Goal: Find contact information: Find contact information

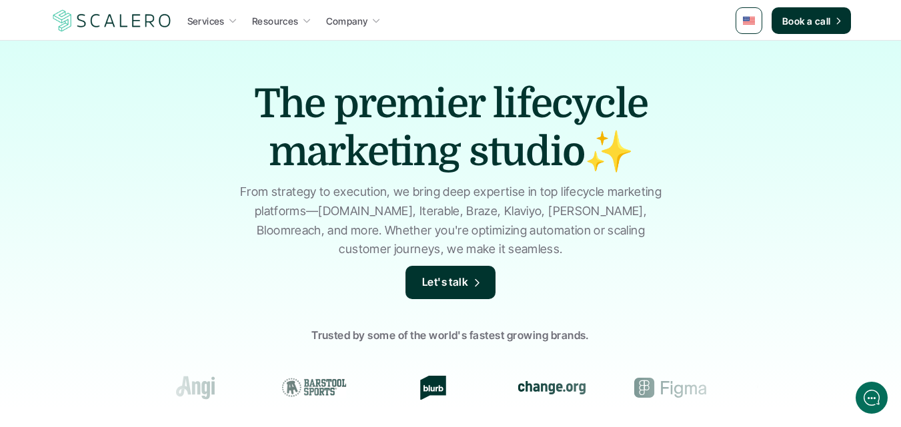
scroll to position [2317, 0]
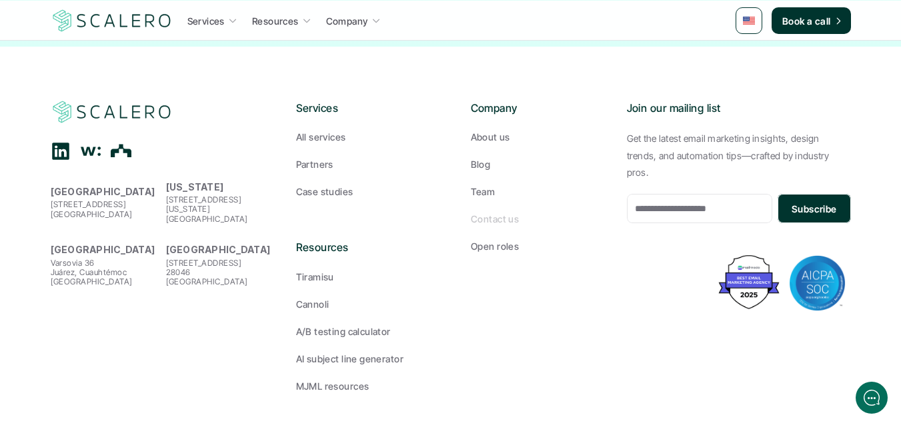
click at [487, 212] on p "Contact us" at bounding box center [495, 219] width 48 height 14
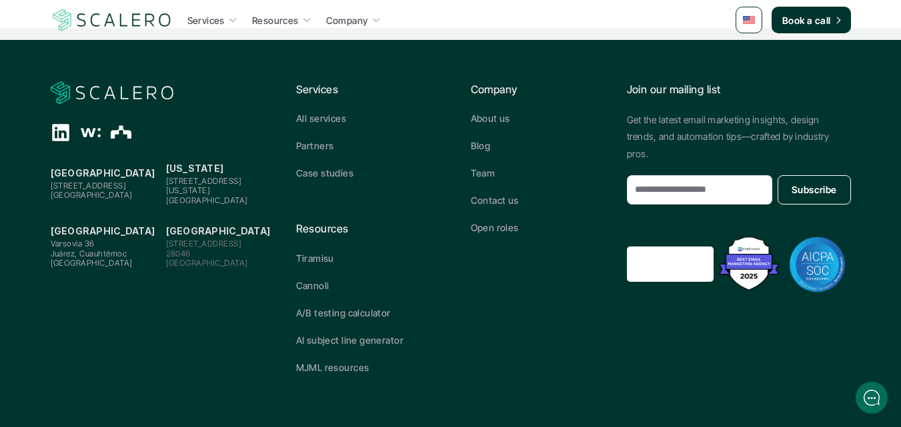
scroll to position [716, 0]
click at [64, 133] on icon at bounding box center [61, 132] width 20 height 20
click at [75, 90] on img at bounding box center [112, 92] width 123 height 25
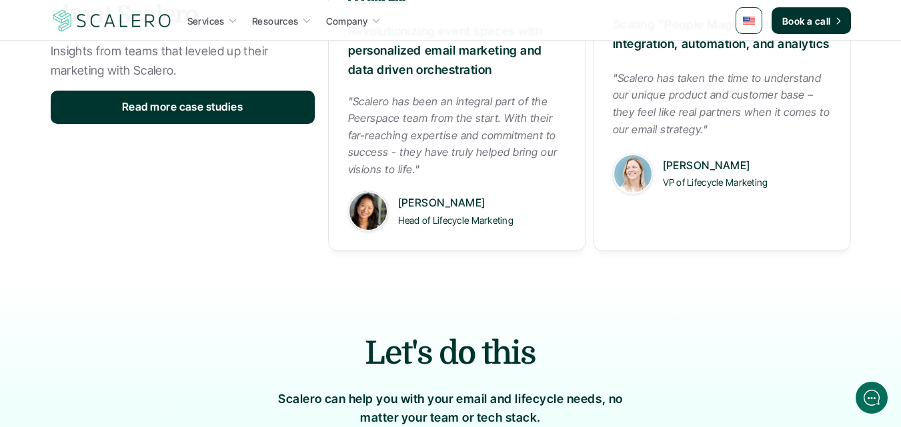
scroll to position [2050, 0]
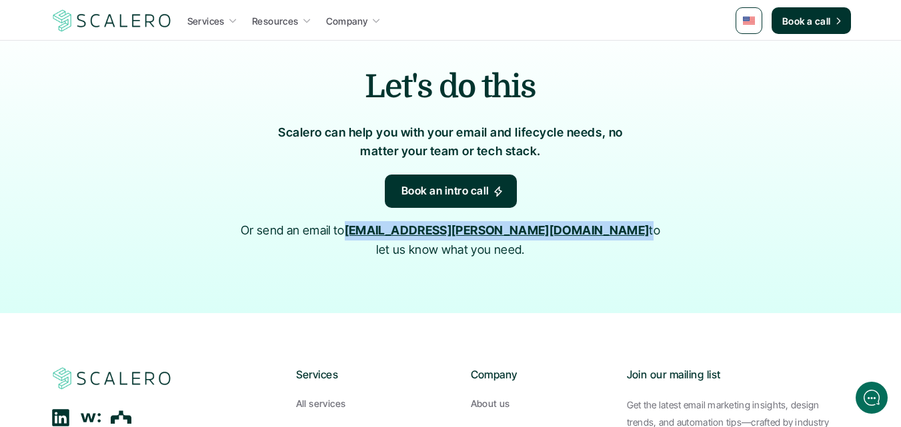
drag, startPoint x: 474, startPoint y: 237, endPoint x: 377, endPoint y: 237, distance: 96.7
click at [377, 237] on div "Let's do this [PERSON_NAME] can help you with your email and lifecycle needs, n…" at bounding box center [451, 161] width 800 height 301
copy p "[EMAIL_ADDRESS][PERSON_NAME][DOMAIN_NAME]"
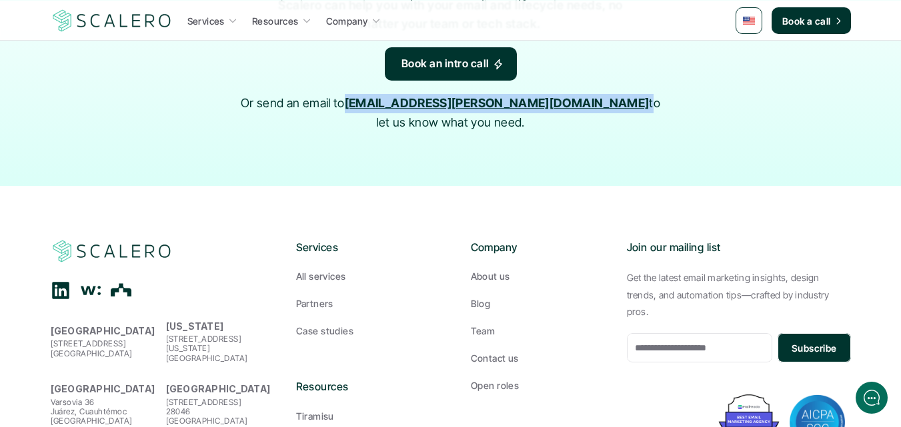
scroll to position [2317, 0]
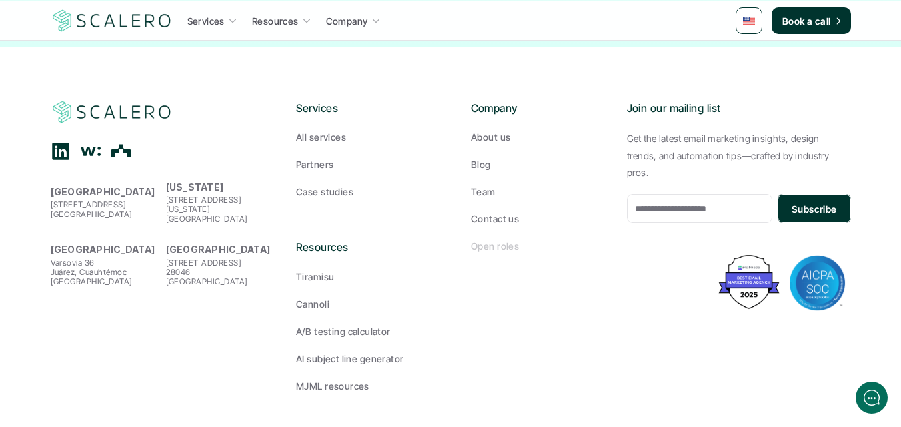
click at [481, 239] on p "Open roles" at bounding box center [495, 246] width 48 height 14
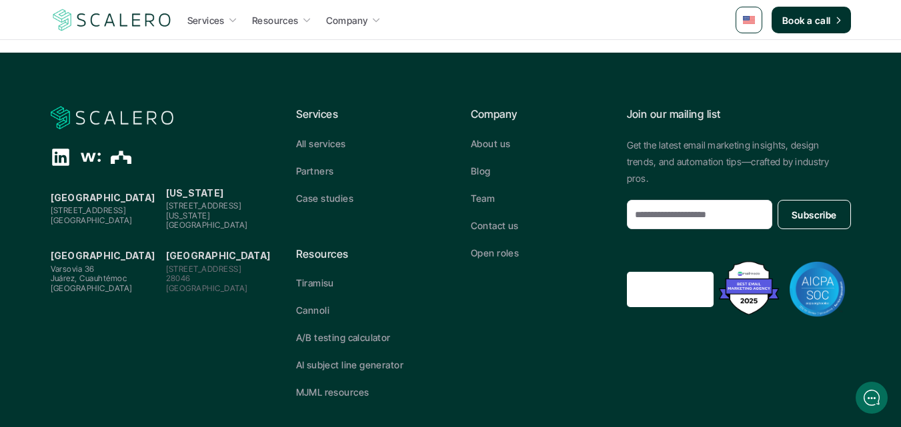
scroll to position [651, 0]
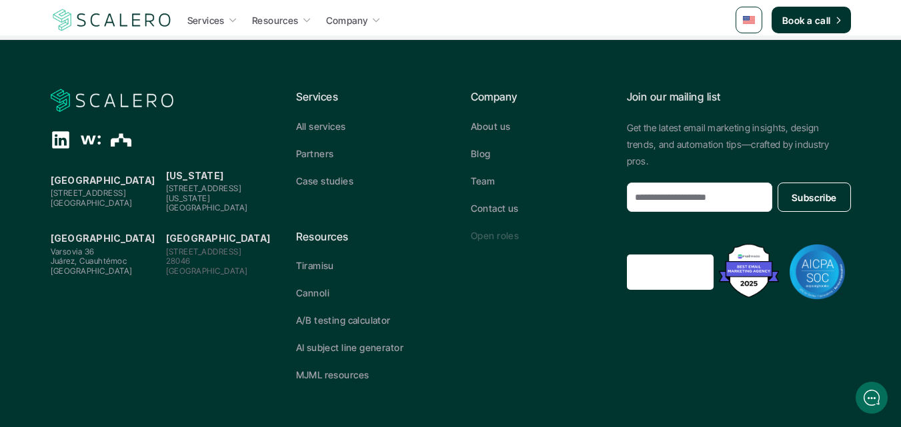
click at [503, 229] on p "Open roles" at bounding box center [495, 236] width 48 height 14
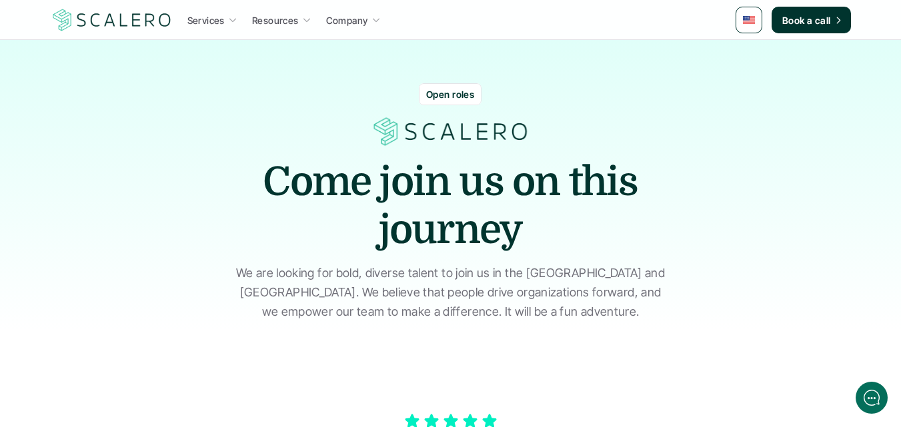
scroll to position [0, 0]
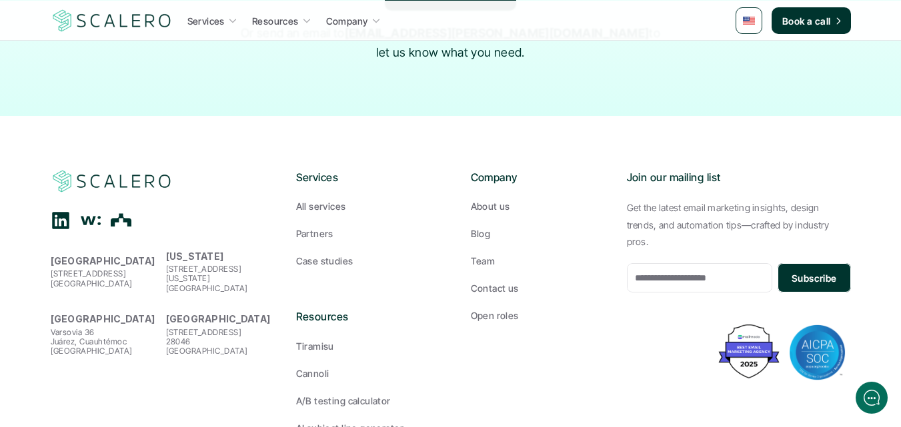
scroll to position [2250, 0]
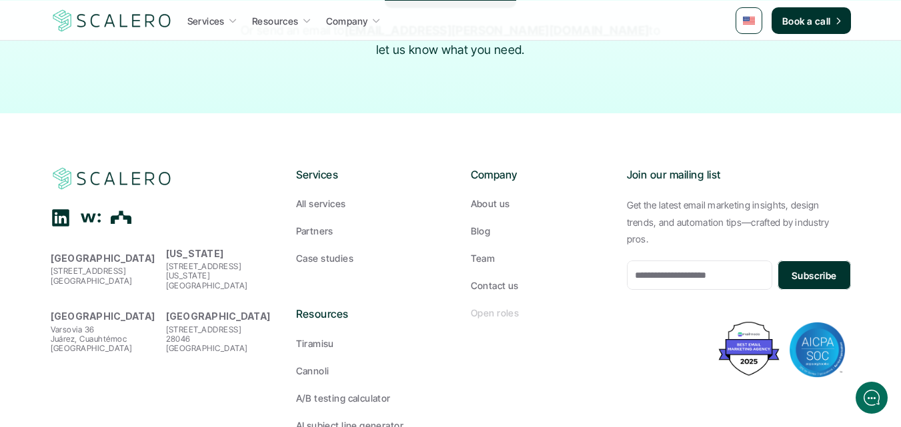
click at [472, 306] on p "Open roles" at bounding box center [495, 313] width 48 height 14
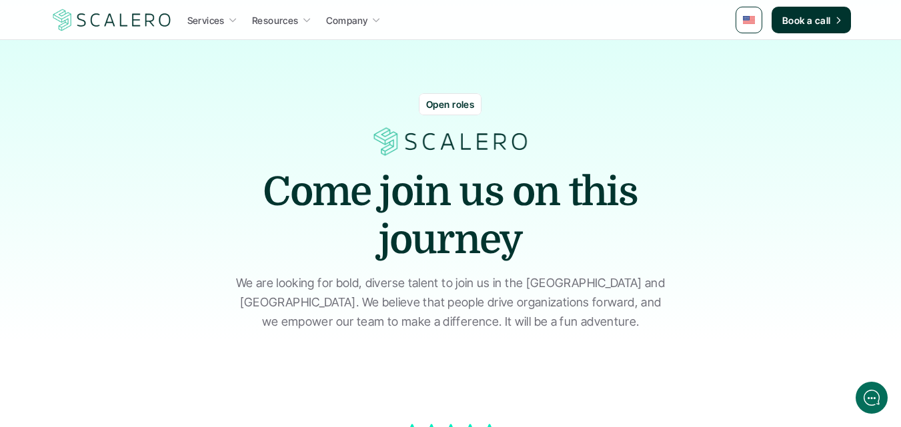
click at [443, 105] on p "Open roles" at bounding box center [450, 104] width 48 height 14
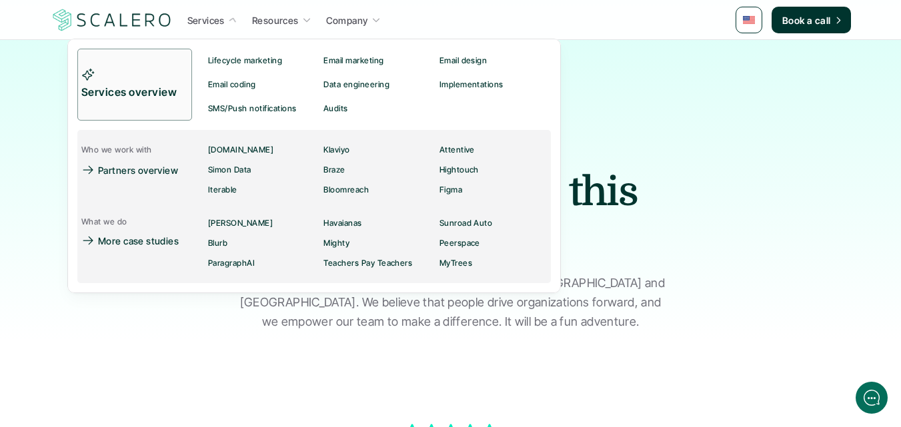
click at [209, 19] on p "Services" at bounding box center [205, 20] width 37 height 14
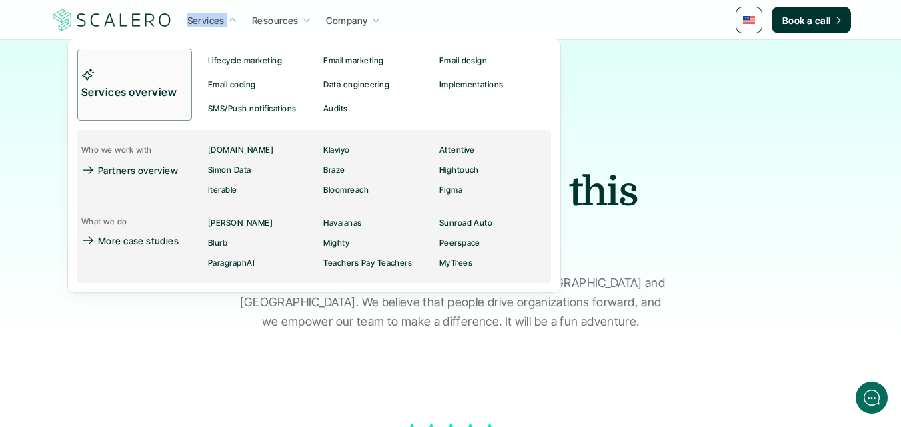
click at [209, 19] on p "Services" at bounding box center [205, 20] width 37 height 14
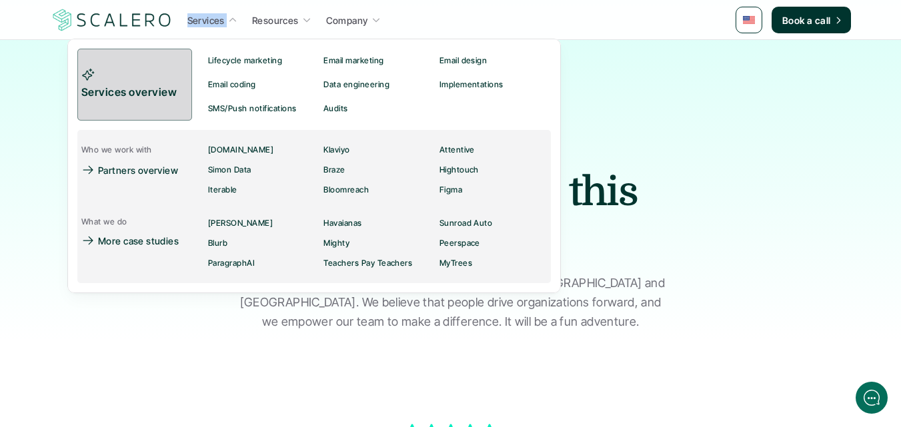
click at [134, 75] on link "Services overview" at bounding box center [134, 85] width 115 height 72
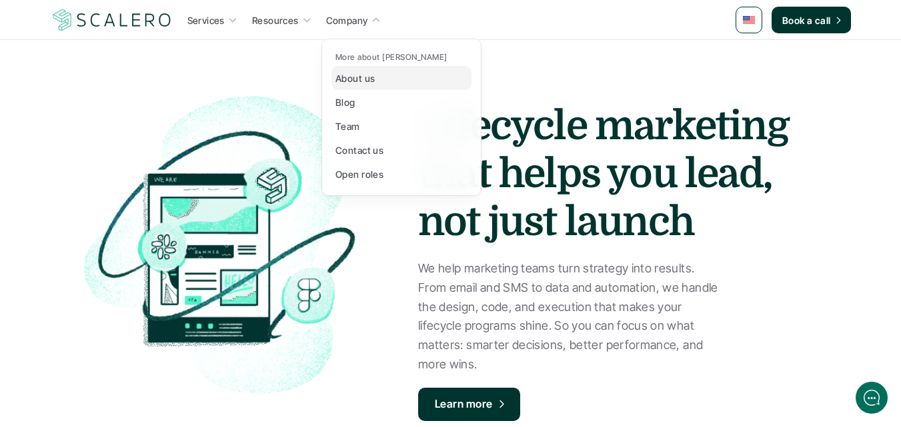
click at [341, 80] on p "About us" at bounding box center [354, 78] width 39 height 14
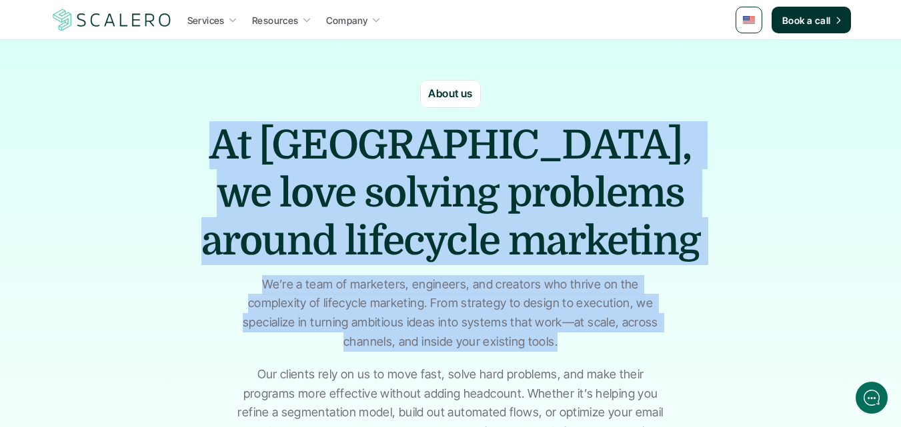
drag, startPoint x: 539, startPoint y: 348, endPoint x: 175, endPoint y: 157, distance: 411.3
click at [175, 157] on div "At [GEOGRAPHIC_DATA], we love solving problems around lifecycle marketing We’re…" at bounding box center [451, 281] width 800 height 321
copy div "At [GEOGRAPHIC_DATA], we love solving problems around lifecycle marketing We’re…"
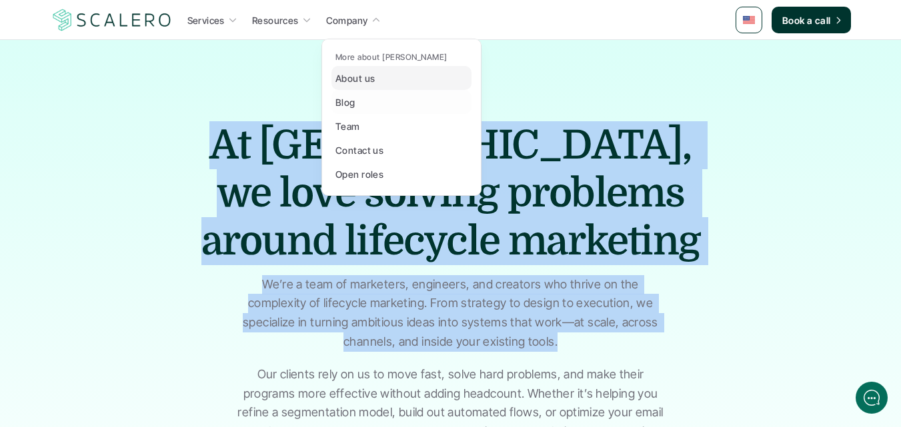
click at [343, 105] on p "Blog" at bounding box center [345, 102] width 20 height 14
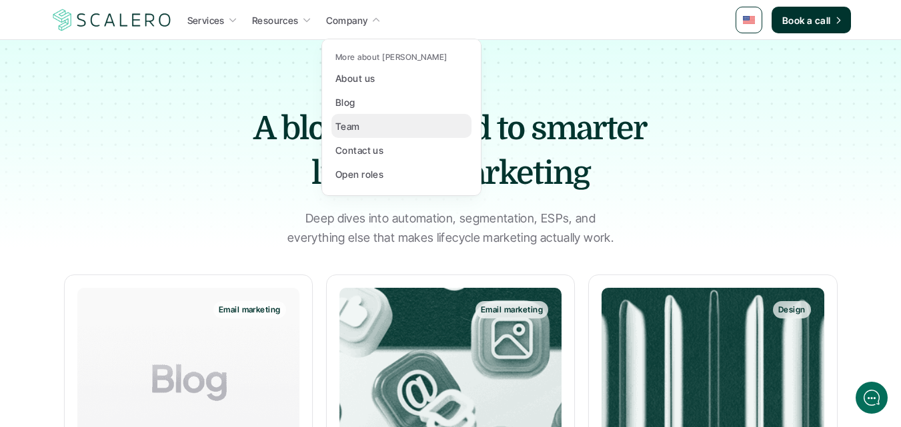
click at [343, 125] on p "Team" at bounding box center [347, 126] width 25 height 14
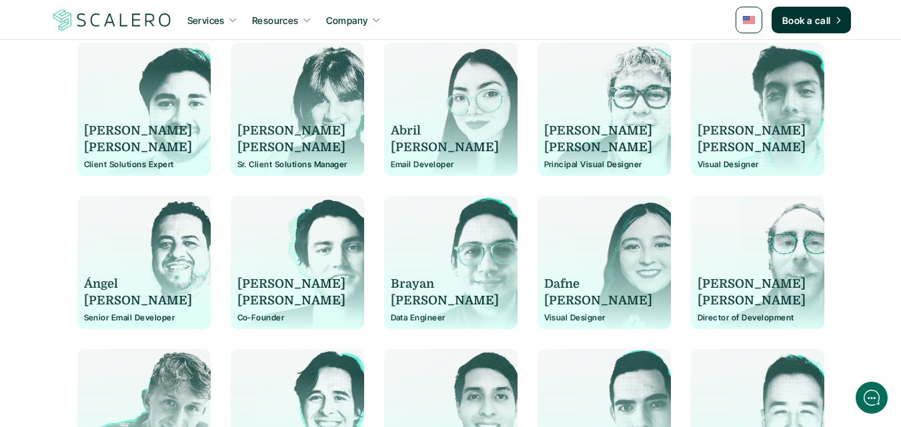
scroll to position [338, 0]
